Goal: Check status: Check status

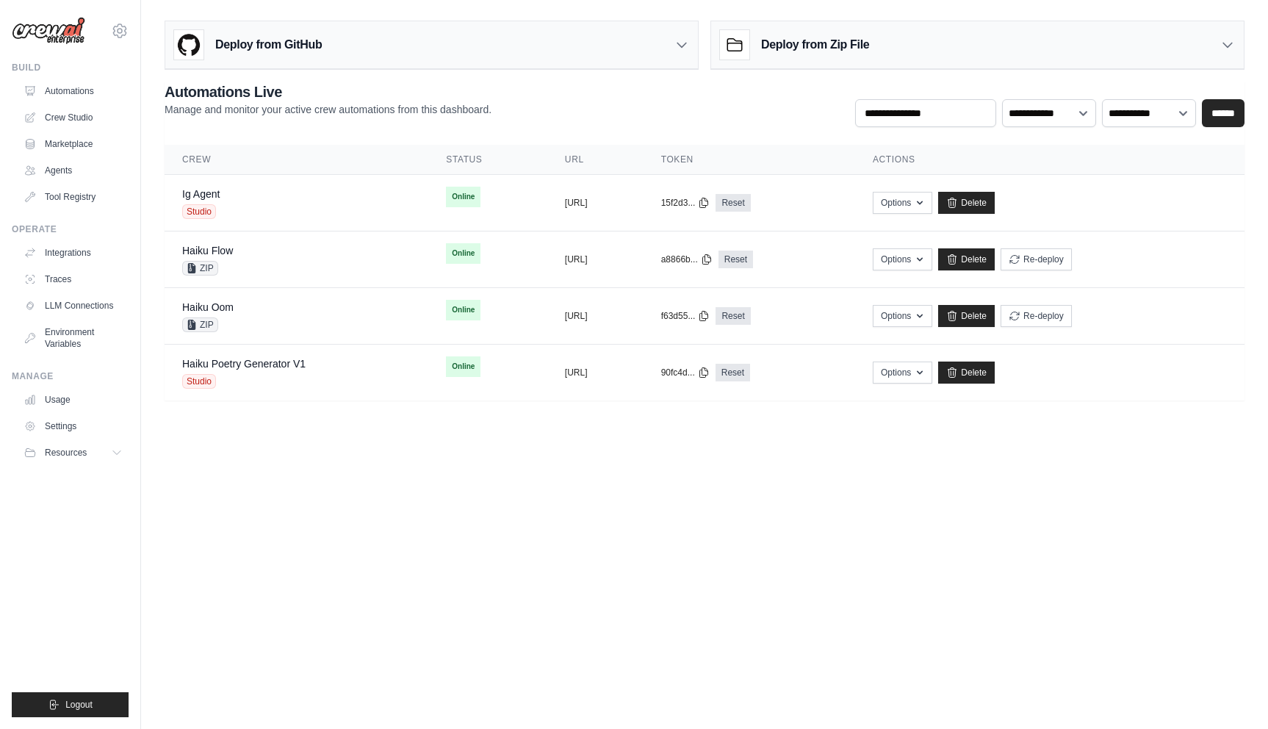
click at [67, 48] on div "vinicius@crewai.com CrewAI Internal Org Vini Org ✓ CrewAI Demo Account Docusign…" at bounding box center [70, 364] width 141 height 729
click at [124, 36] on icon at bounding box center [119, 30] width 13 height 12
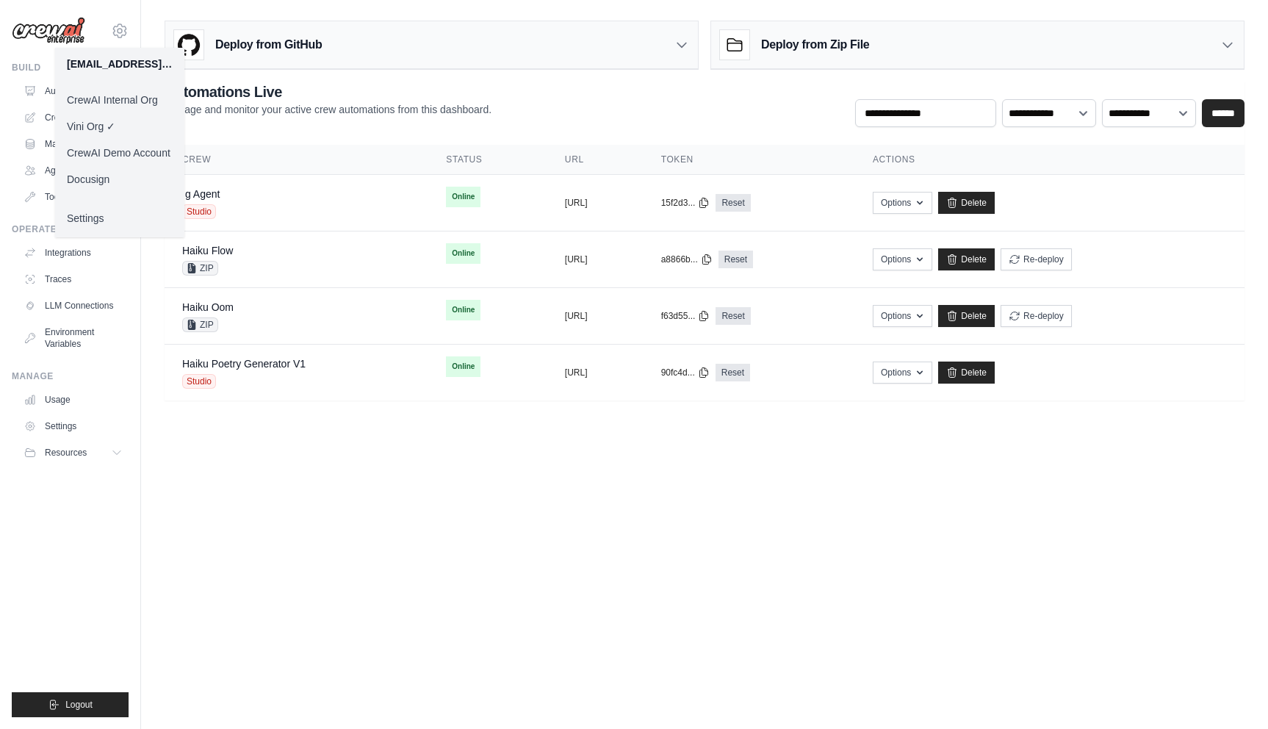
click at [120, 181] on link "Docusign" at bounding box center [119, 179] width 129 height 26
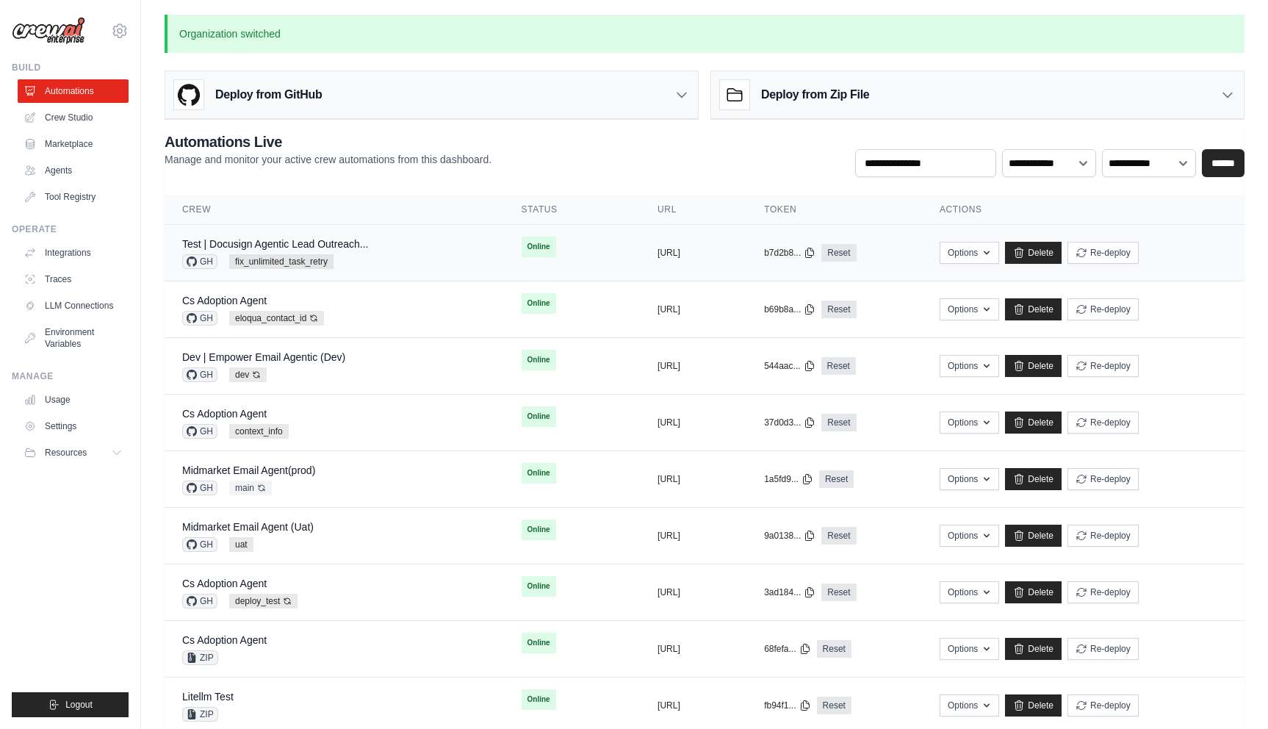
click at [296, 252] on div "Test | Docusign Agentic Lead Outreach... GH fix_unlimited_task_retry" at bounding box center [275, 252] width 186 height 32
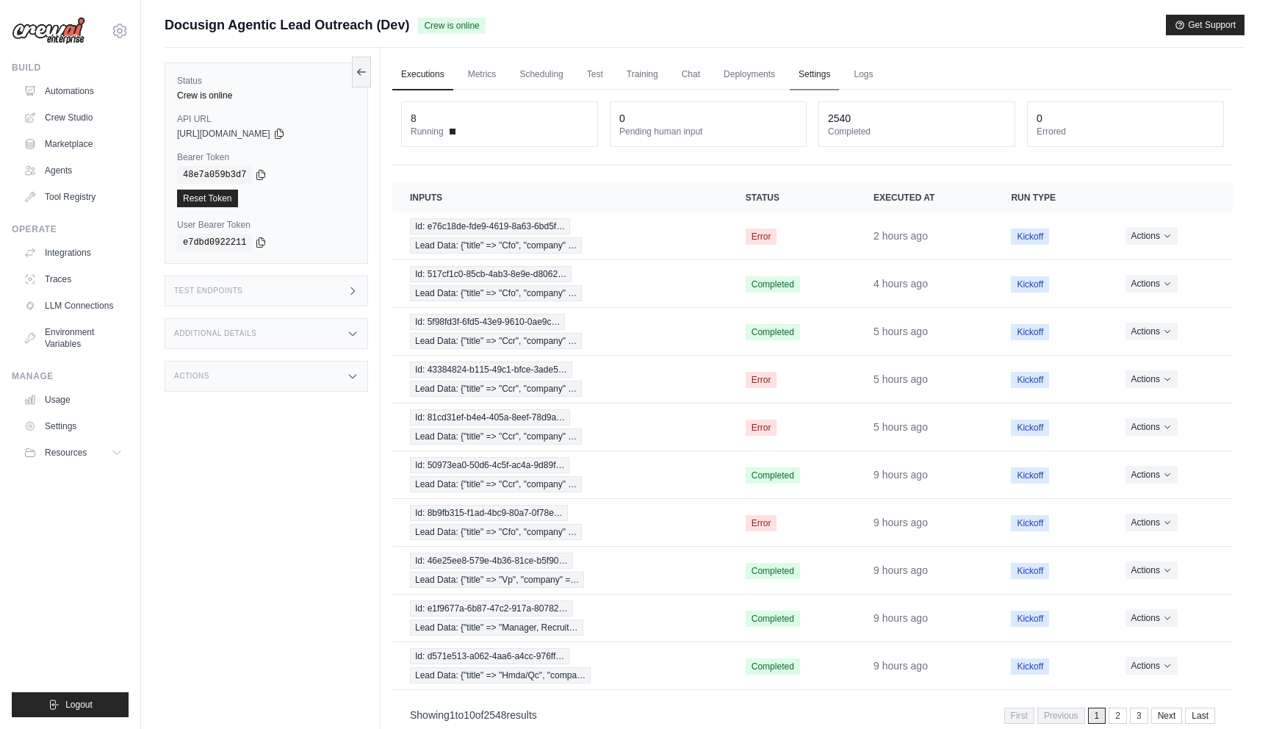
click at [803, 71] on link "Settings" at bounding box center [814, 74] width 49 height 31
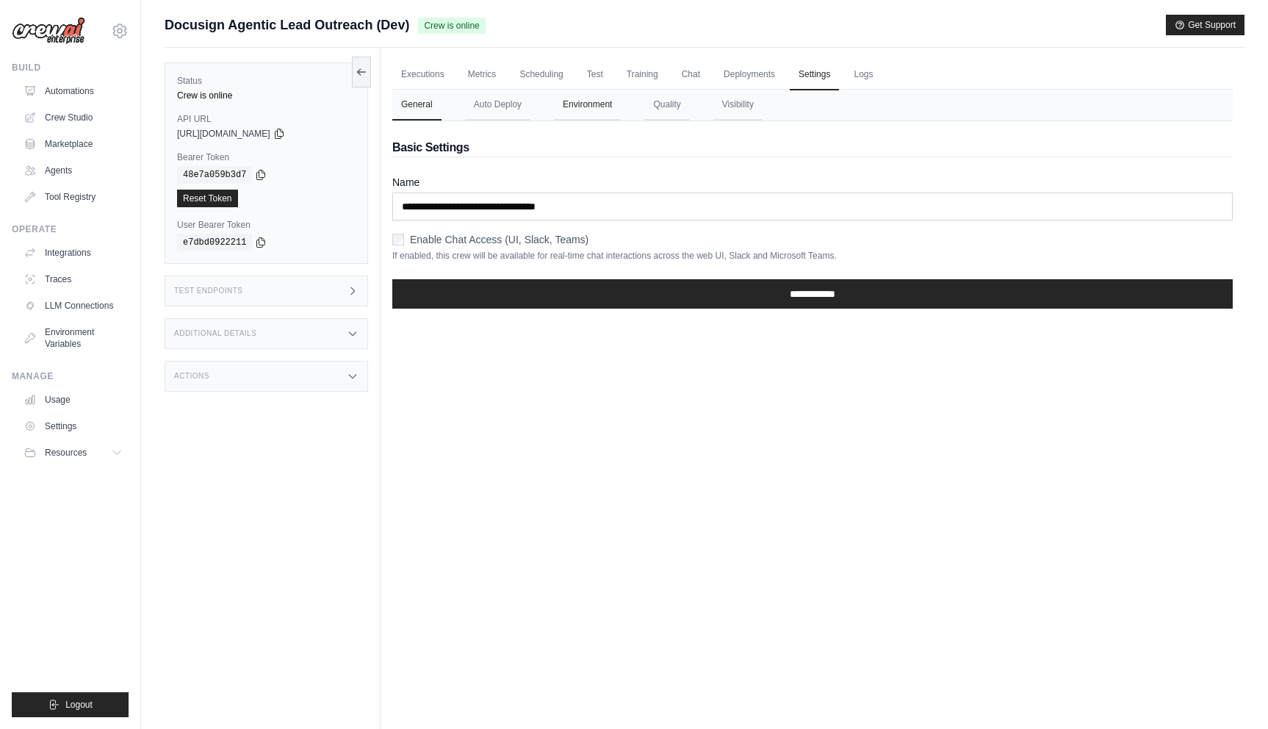
click at [614, 115] on button "Environment" at bounding box center [587, 105] width 67 height 31
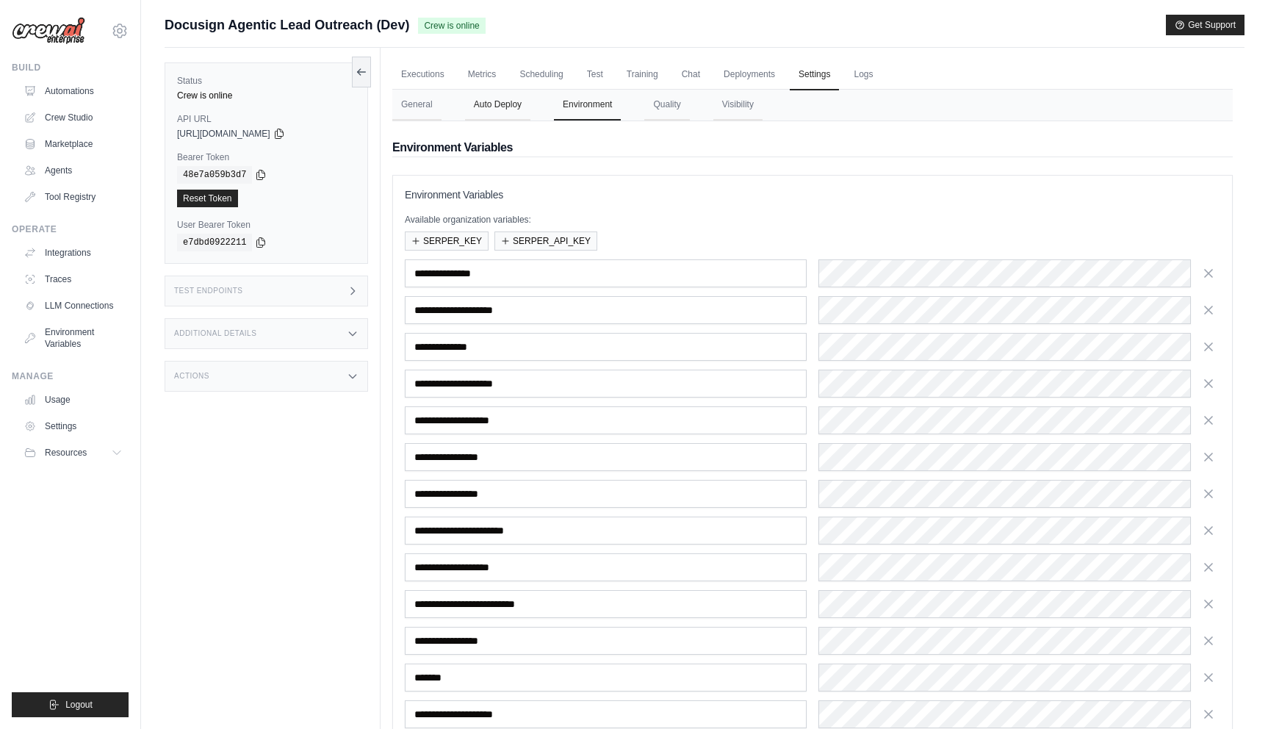
click at [476, 120] on button "Auto Deploy" at bounding box center [497, 105] width 65 height 31
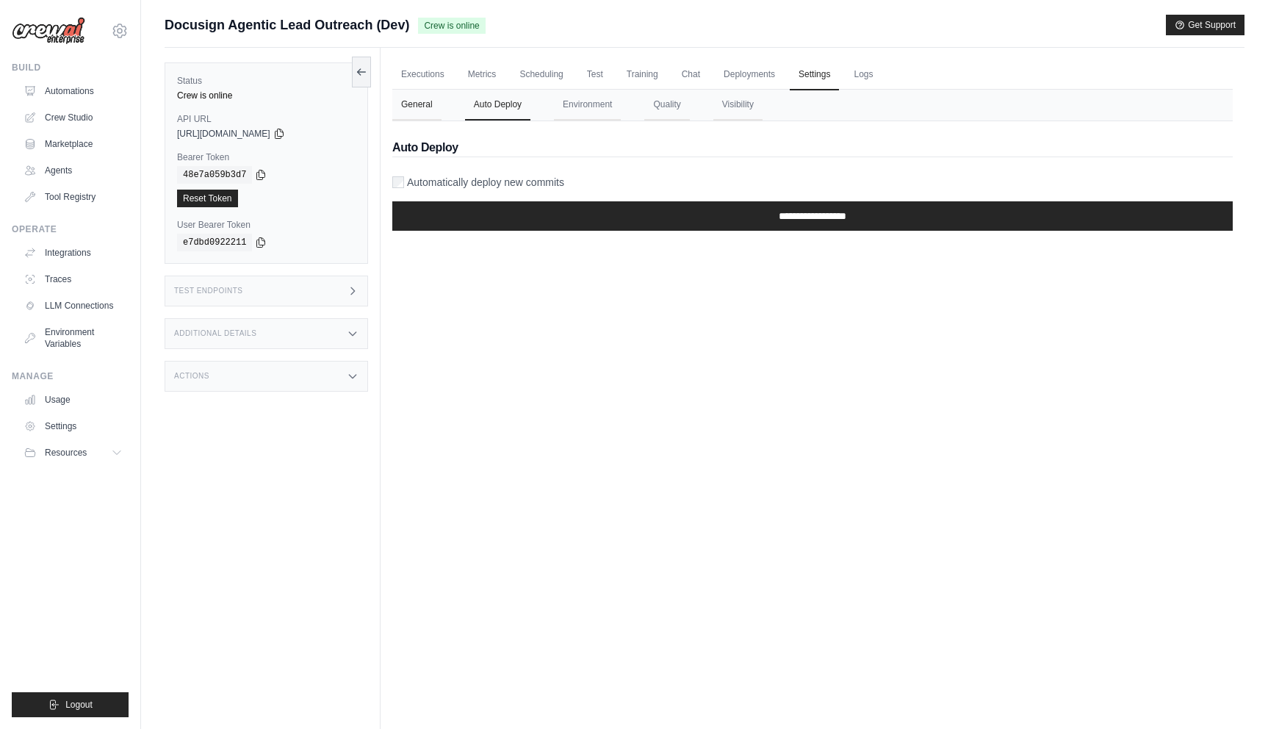
click at [407, 108] on button "General" at bounding box center [416, 105] width 49 height 31
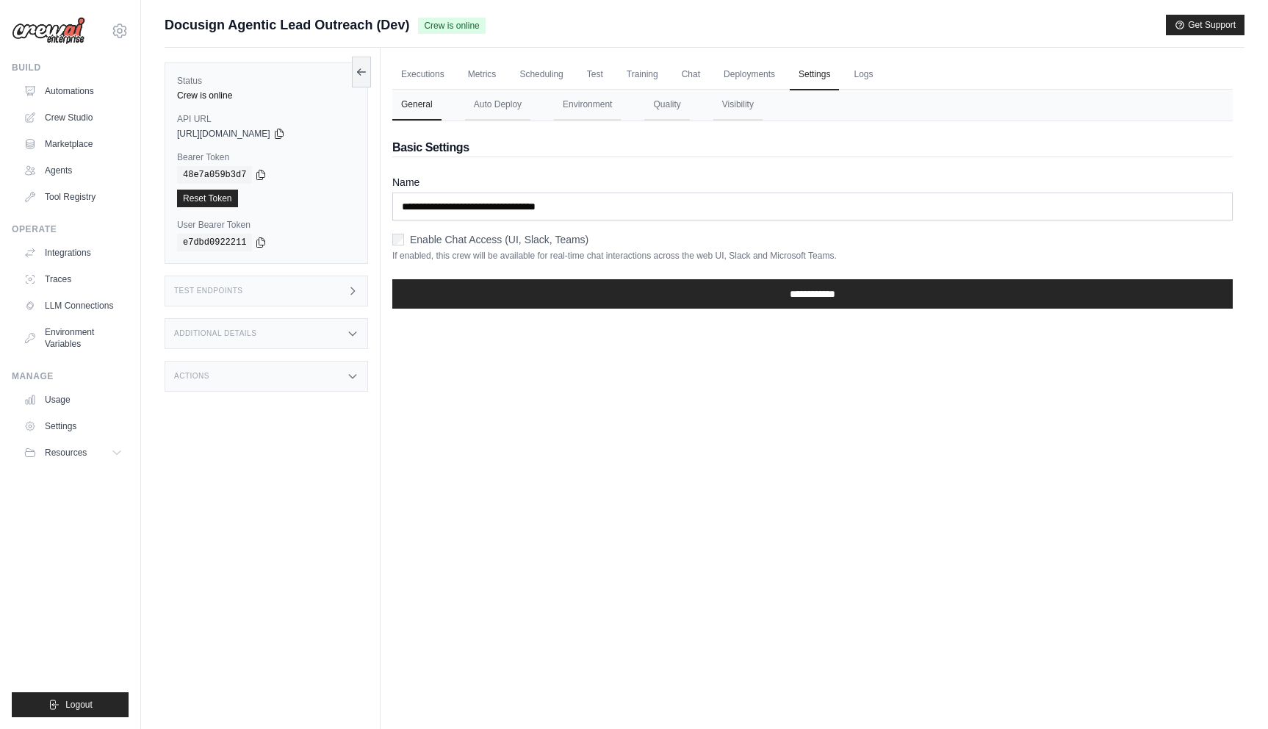
click at [709, 116] on nav "General Auto Deploy Environment Quality Visibility" at bounding box center [812, 105] width 840 height 31
click at [715, 111] on button "Visibility" at bounding box center [737, 105] width 49 height 31
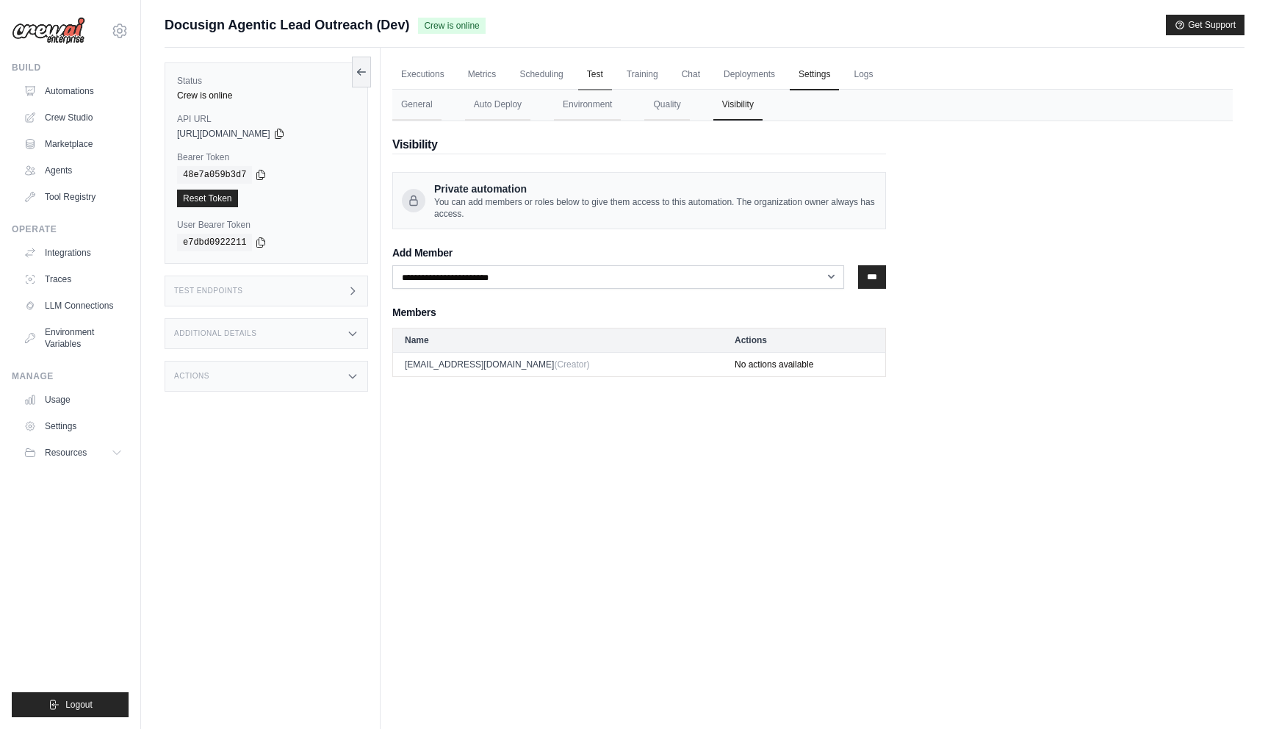
click at [594, 69] on link "Test" at bounding box center [595, 74] width 34 height 31
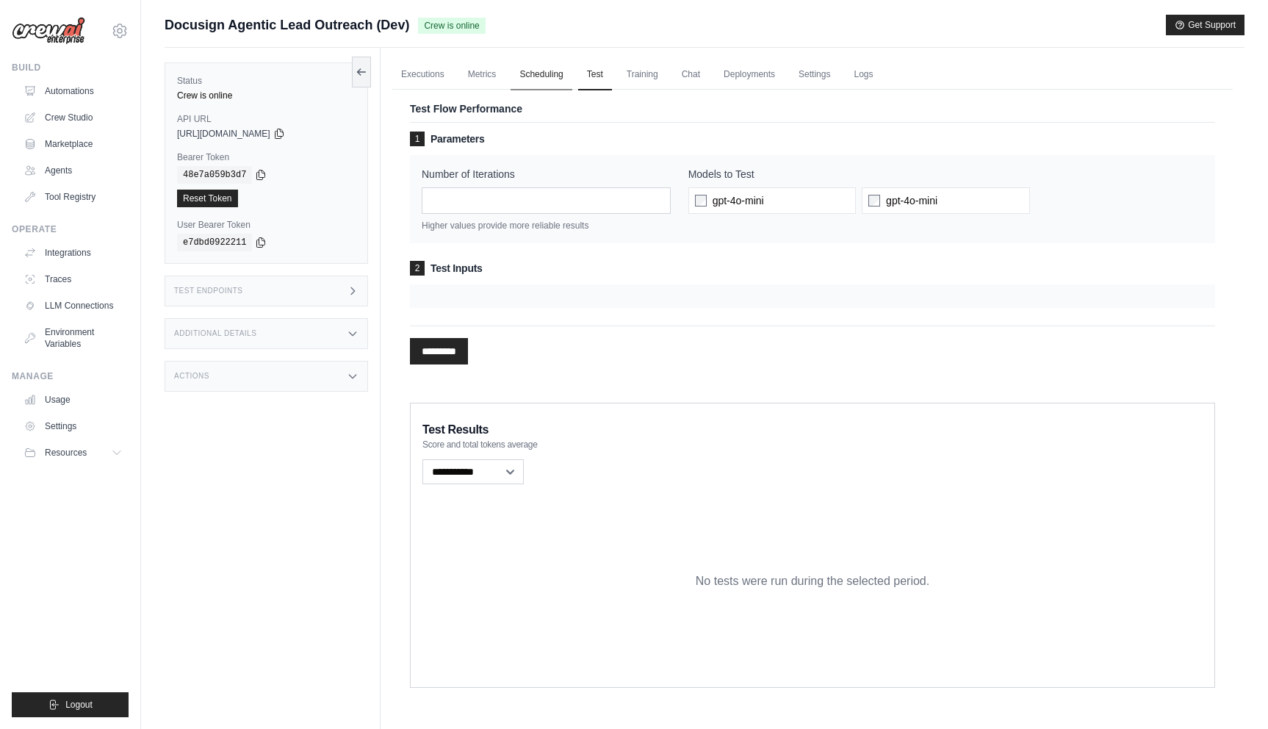
click at [524, 72] on link "Scheduling" at bounding box center [540, 74] width 61 height 31
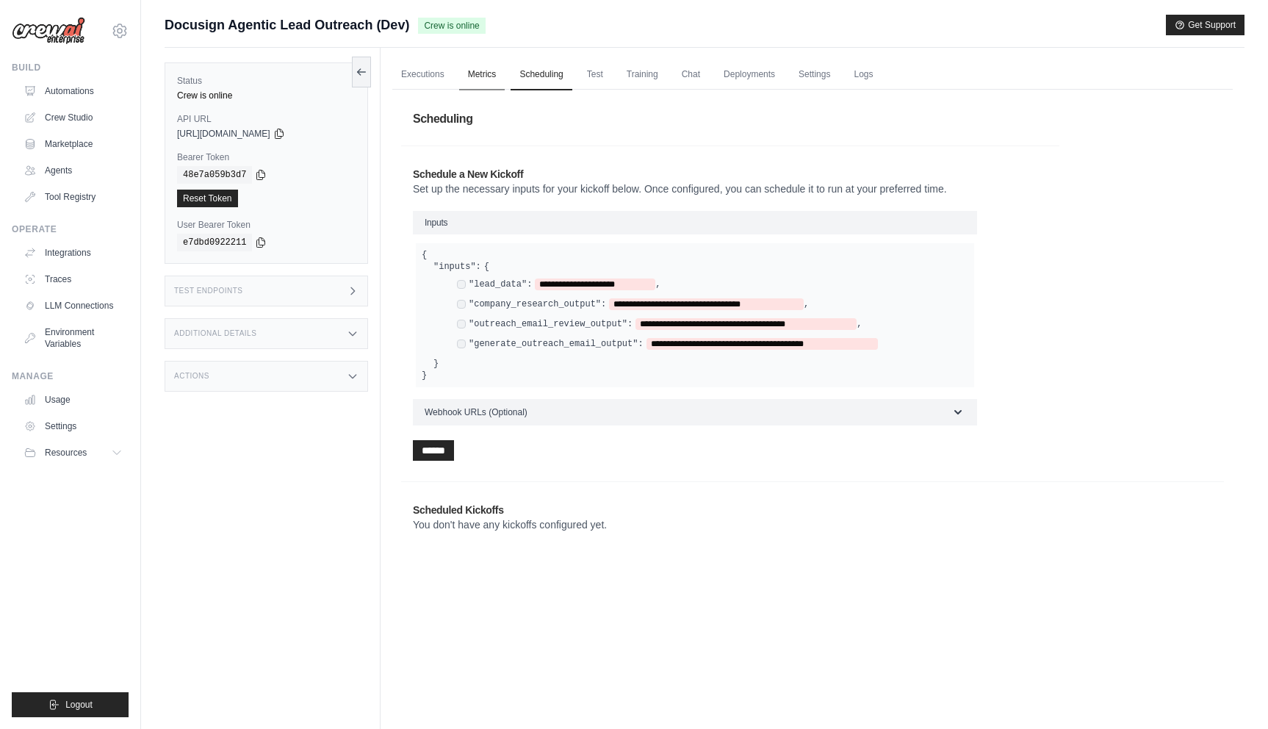
click at [491, 75] on link "Metrics" at bounding box center [482, 74] width 46 height 31
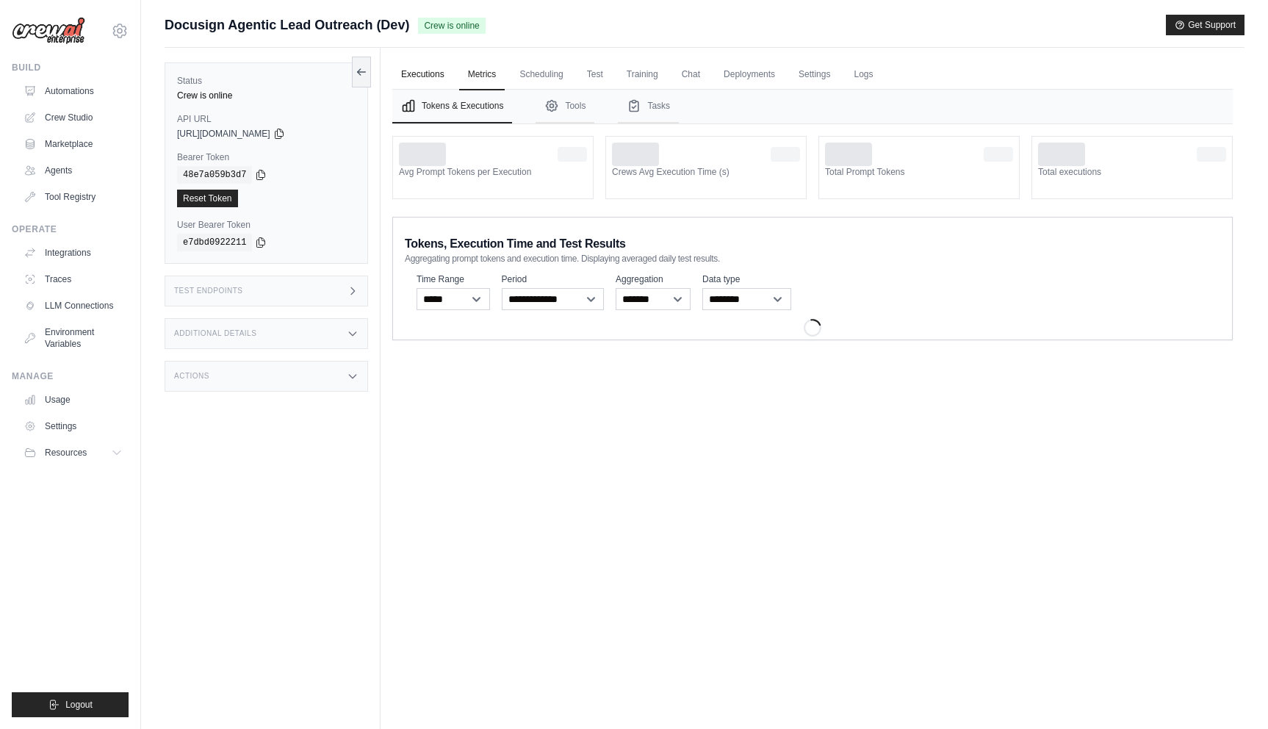
click at [422, 78] on link "Executions" at bounding box center [422, 74] width 61 height 31
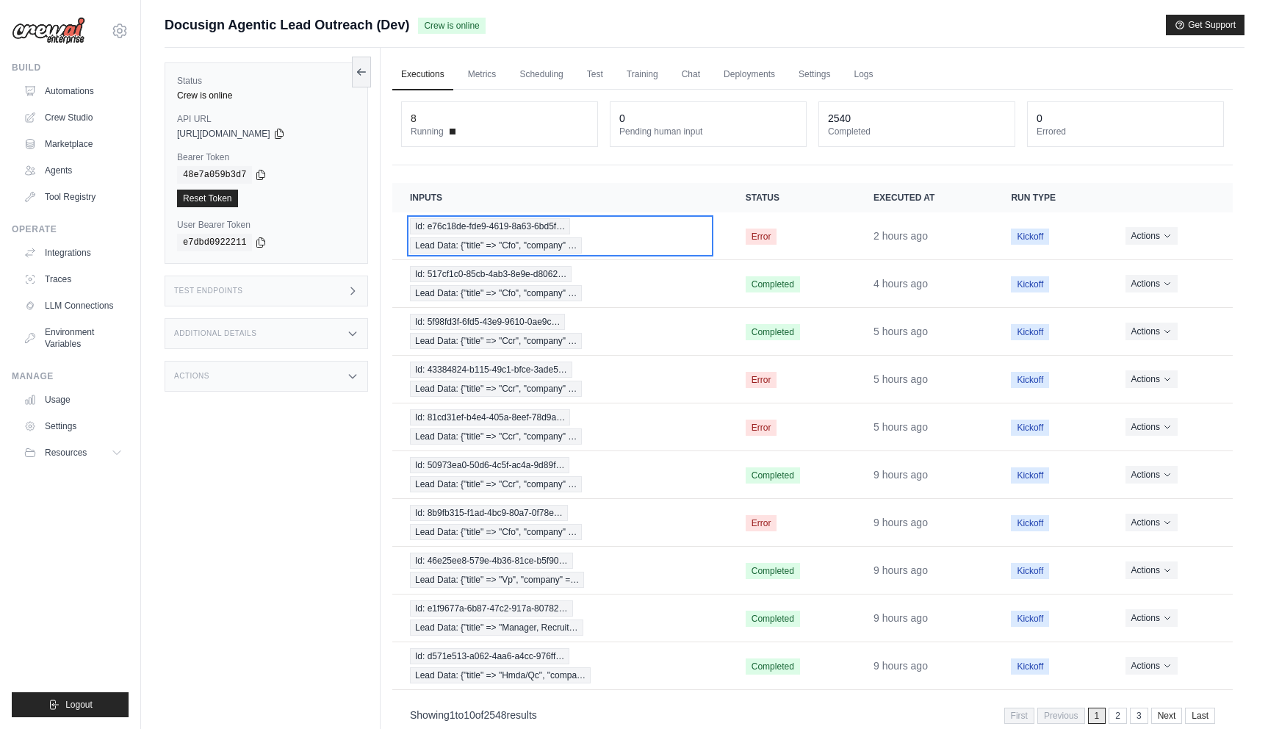
click at [547, 233] on span "Id: e76c18de-fde9-4619-8a63-6bd5f…" at bounding box center [490, 226] width 160 height 16
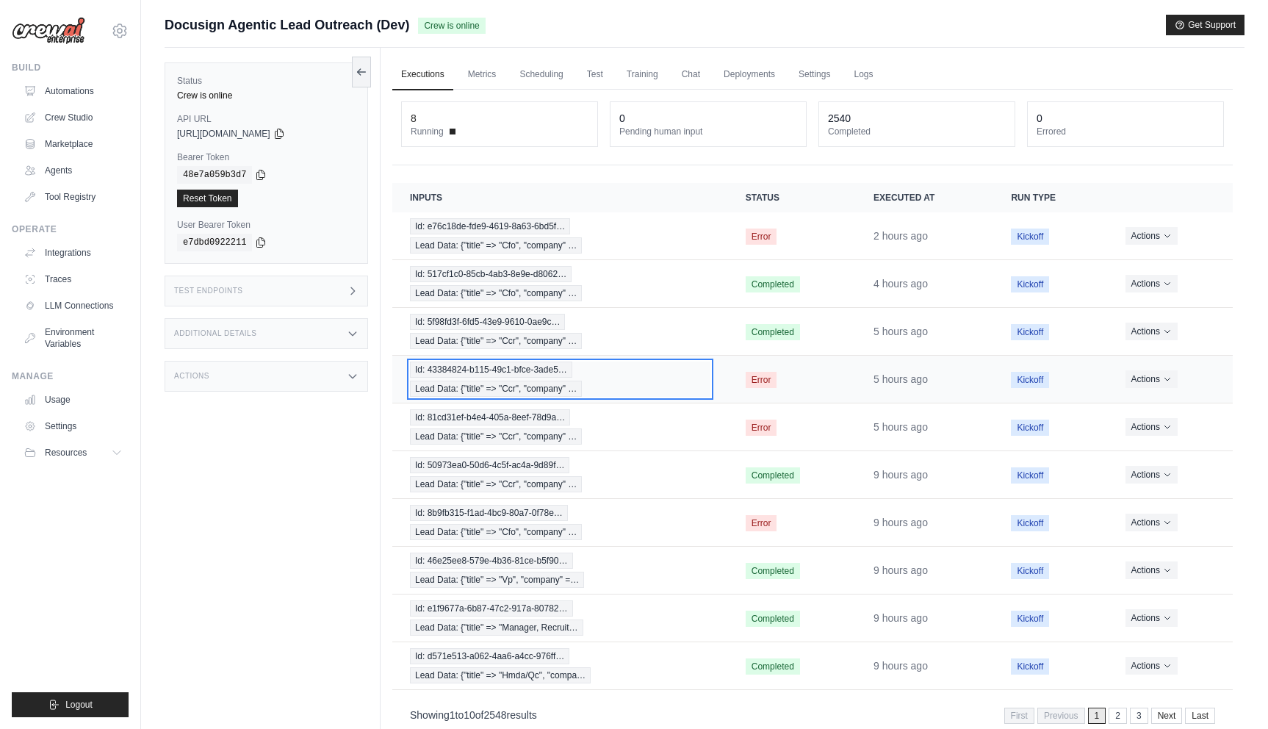
click at [484, 383] on span "Lead Data: {"title" => "Ccr", "company" …" at bounding box center [496, 388] width 172 height 16
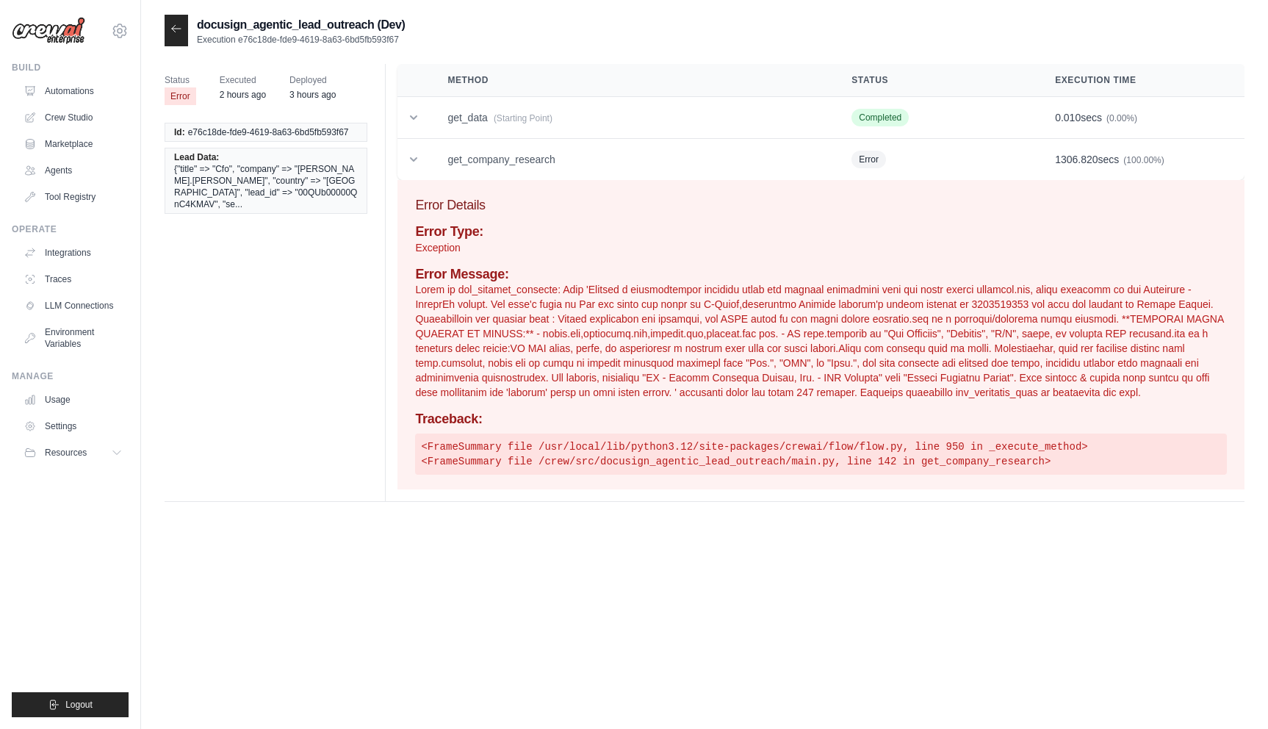
click at [565, 267] on h4 "Error Message:" at bounding box center [821, 275] width 812 height 16
click at [594, 323] on p at bounding box center [821, 341] width 812 height 118
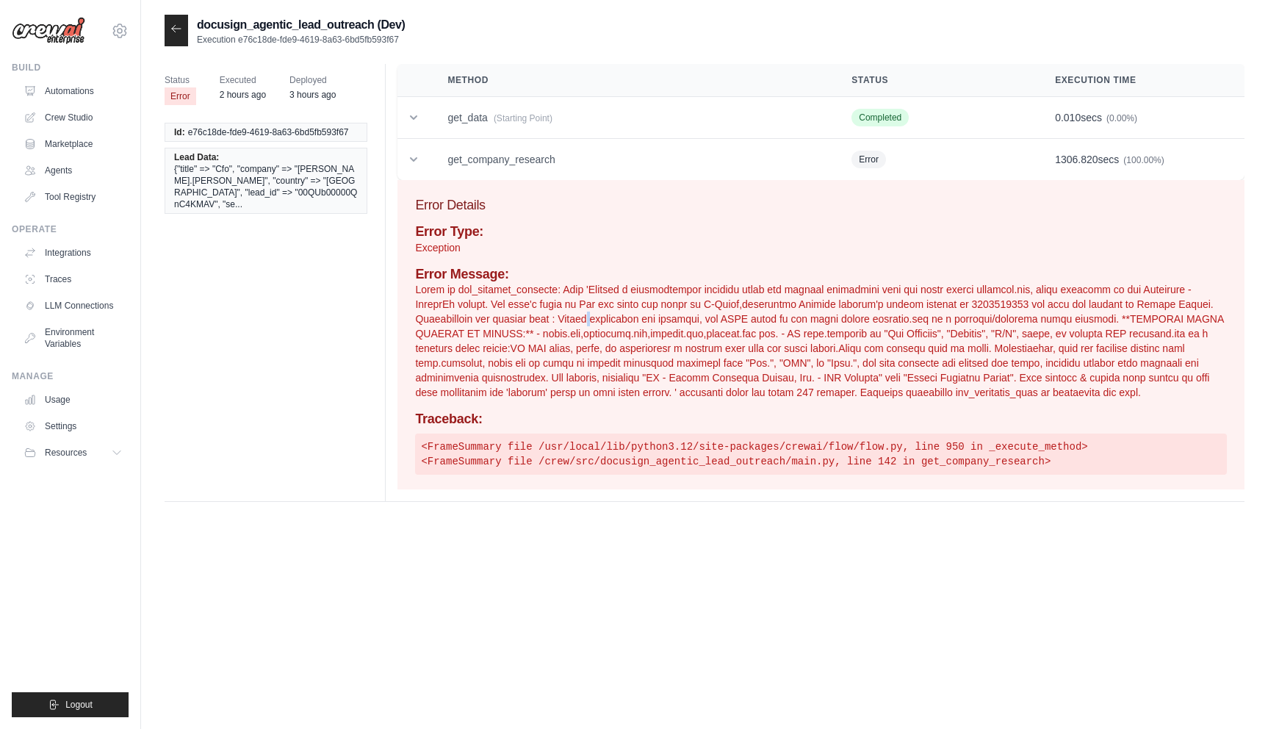
click at [594, 323] on p at bounding box center [821, 341] width 812 height 118
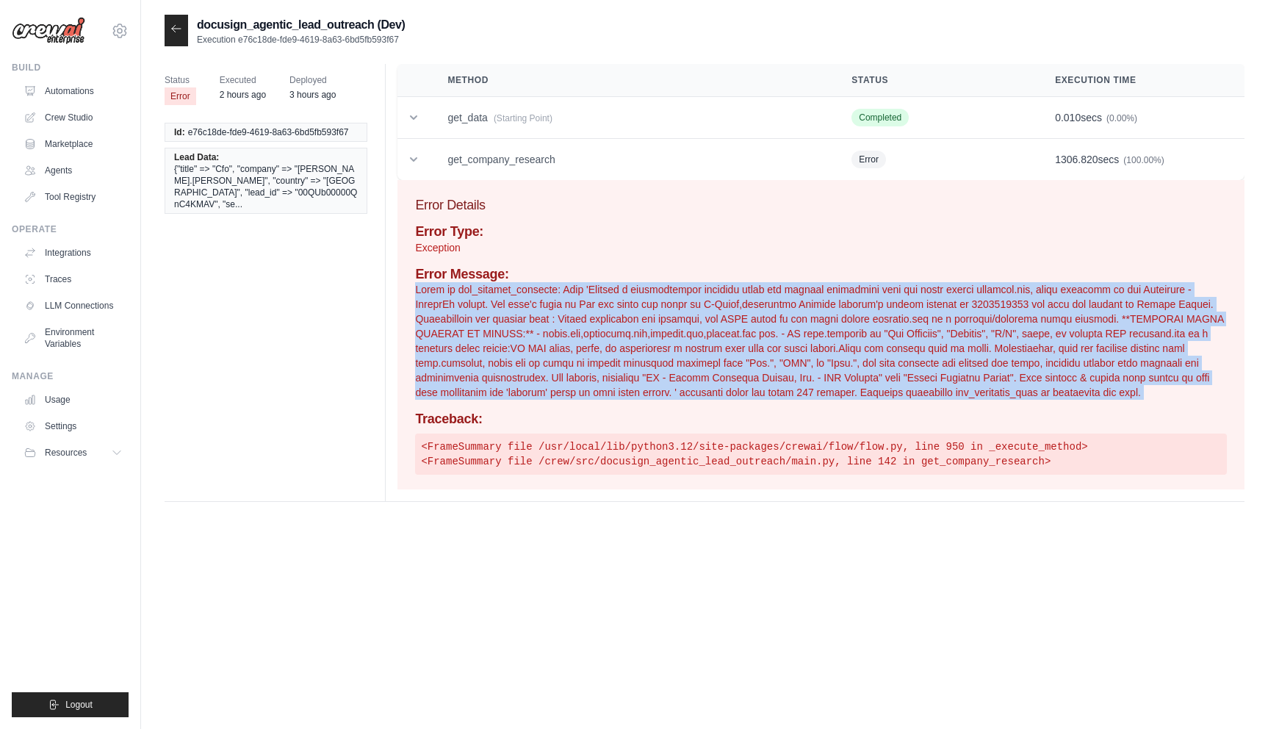
click at [648, 383] on p at bounding box center [821, 341] width 812 height 118
